Goal: Task Accomplishment & Management: Use online tool/utility

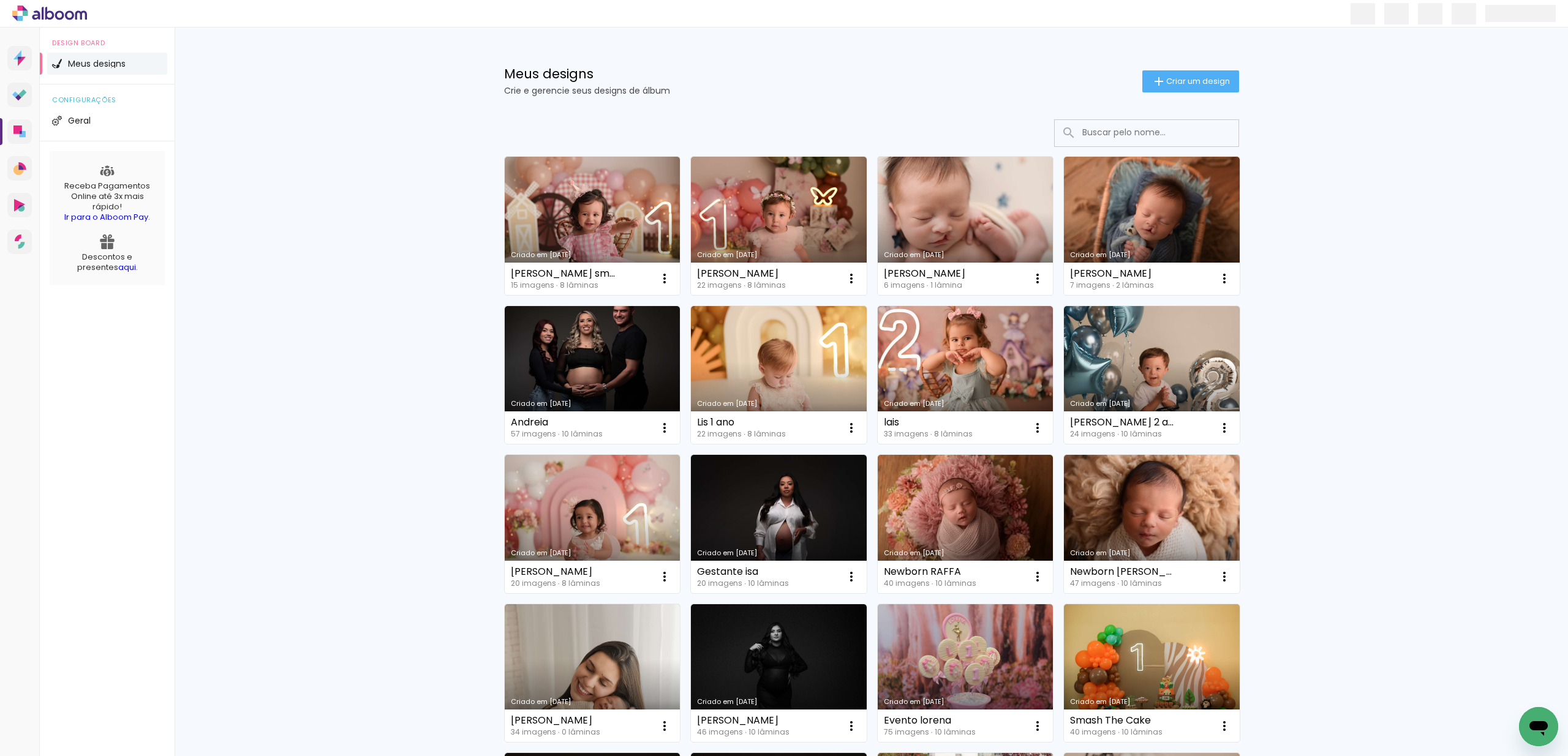
click at [1174, 79] on span "Criar um design" at bounding box center [1198, 81] width 63 height 8
